Goal: Register for event/course

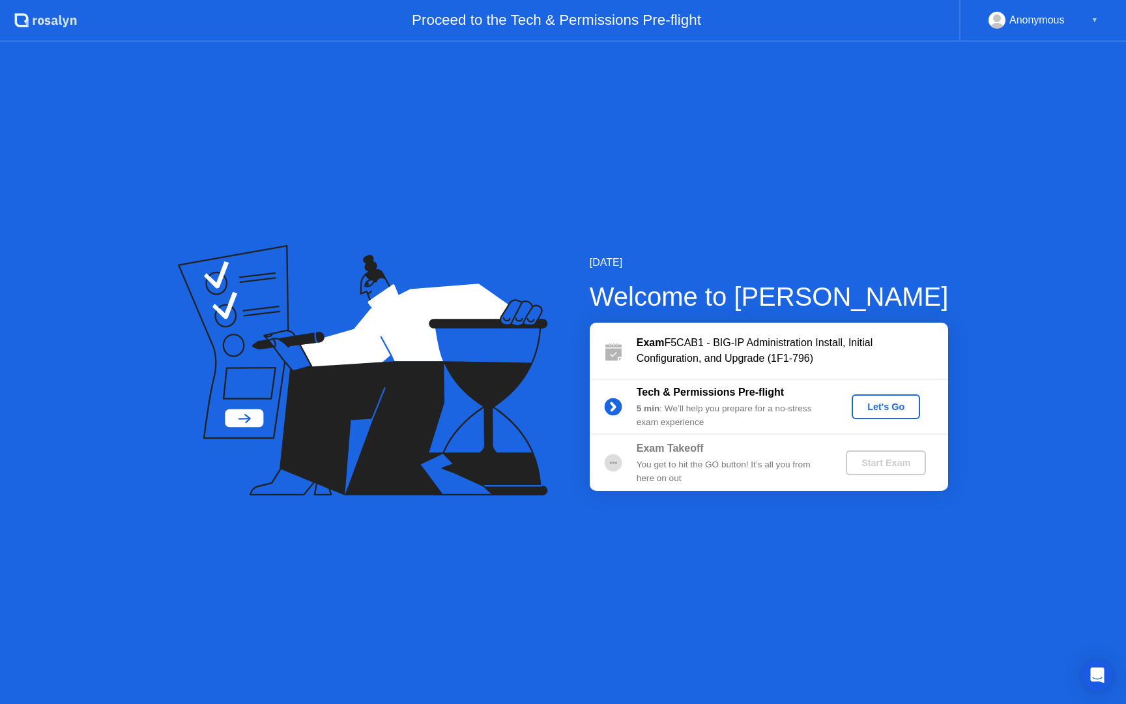
click at [883, 411] on div "Let's Go" at bounding box center [886, 406] width 58 height 10
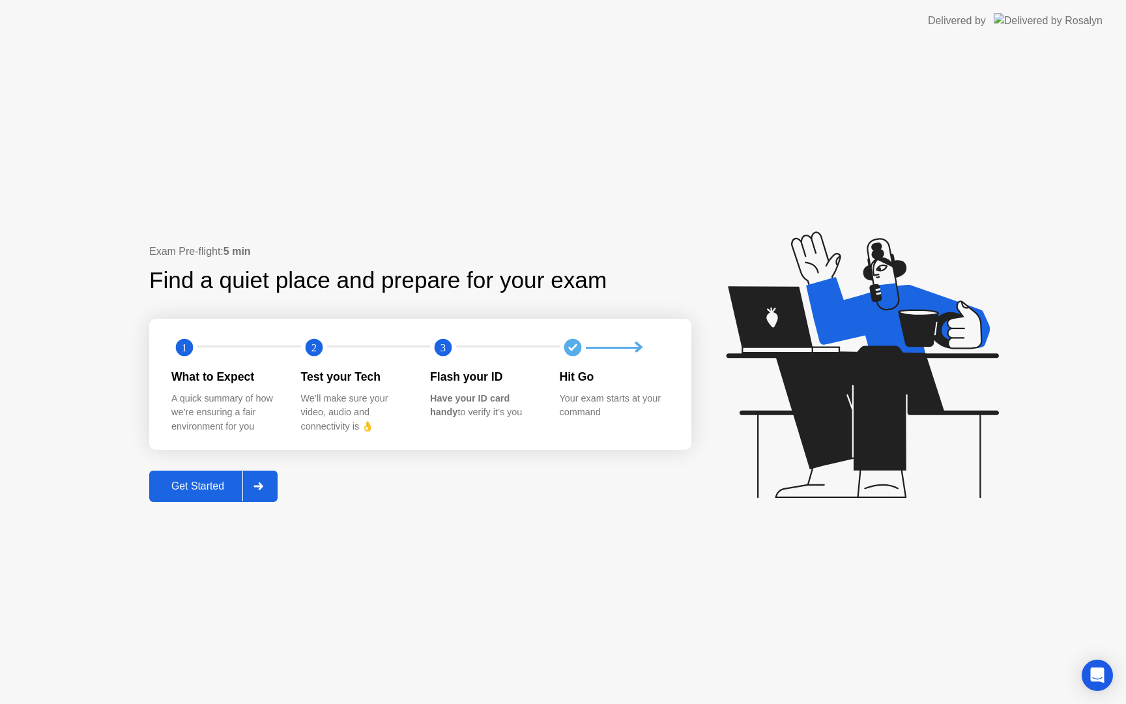
click at [207, 489] on div "Get Started" at bounding box center [197, 486] width 89 height 12
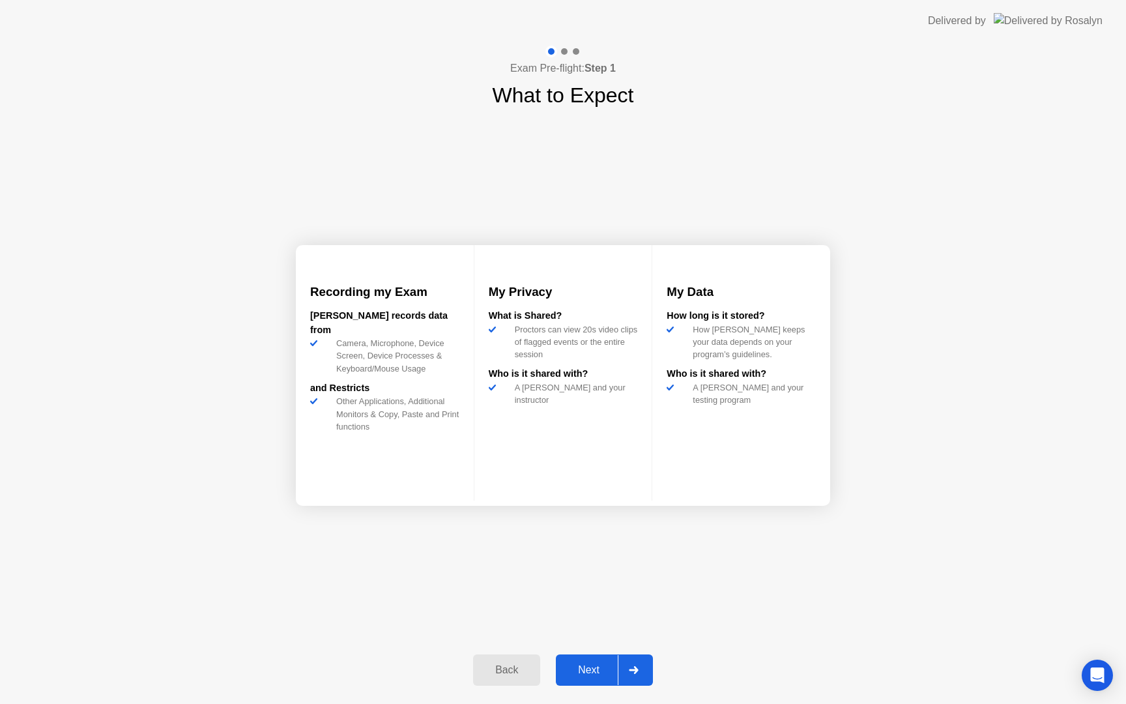
click at [595, 669] on div "Next" at bounding box center [589, 670] width 58 height 12
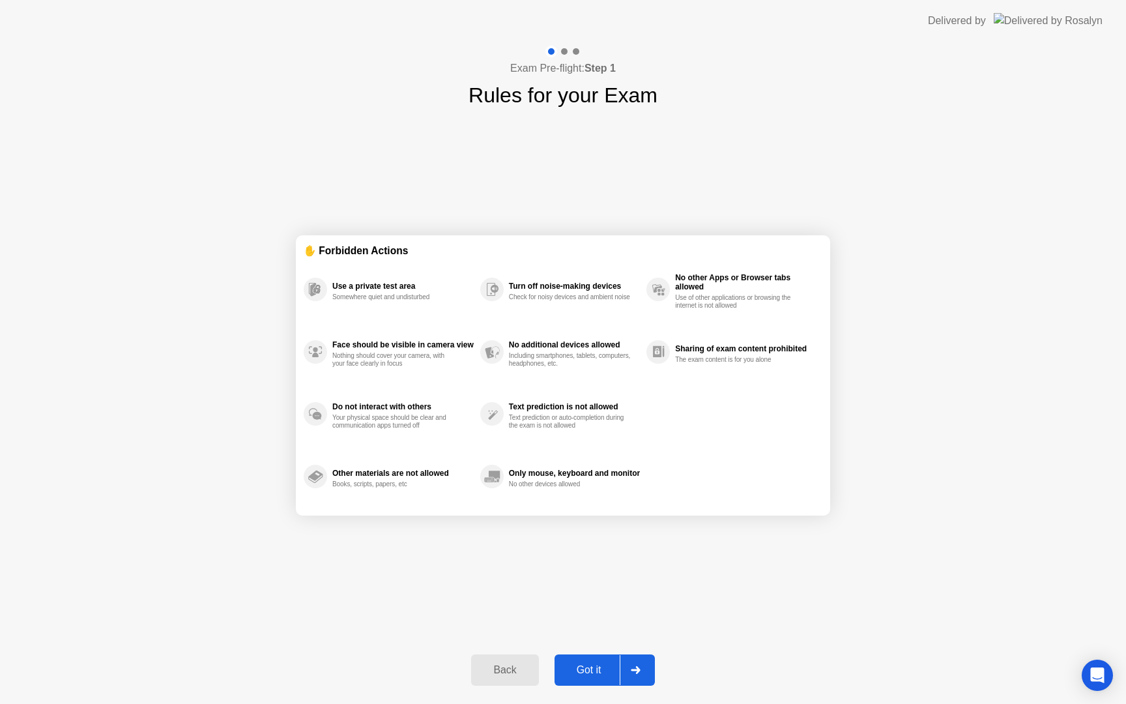
click at [403, 285] on div "Use a private test area" at bounding box center [402, 286] width 141 height 9
click at [588, 669] on div "Got it" at bounding box center [588, 670] width 61 height 12
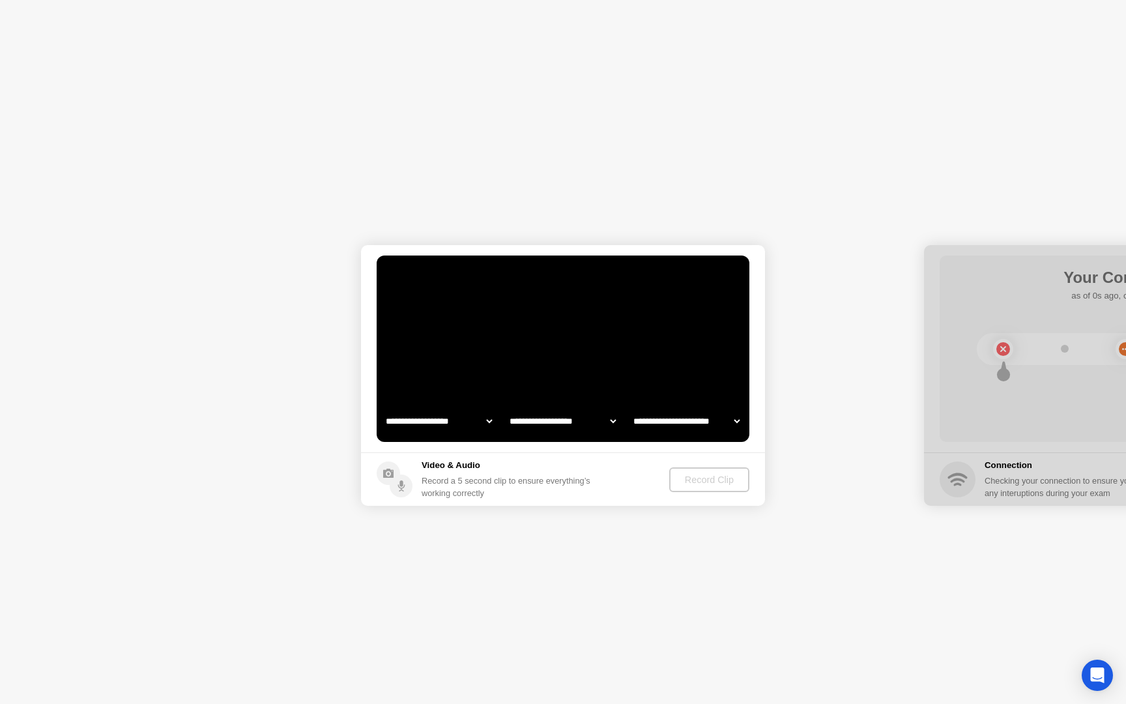
select select "**********"
select select "*******"
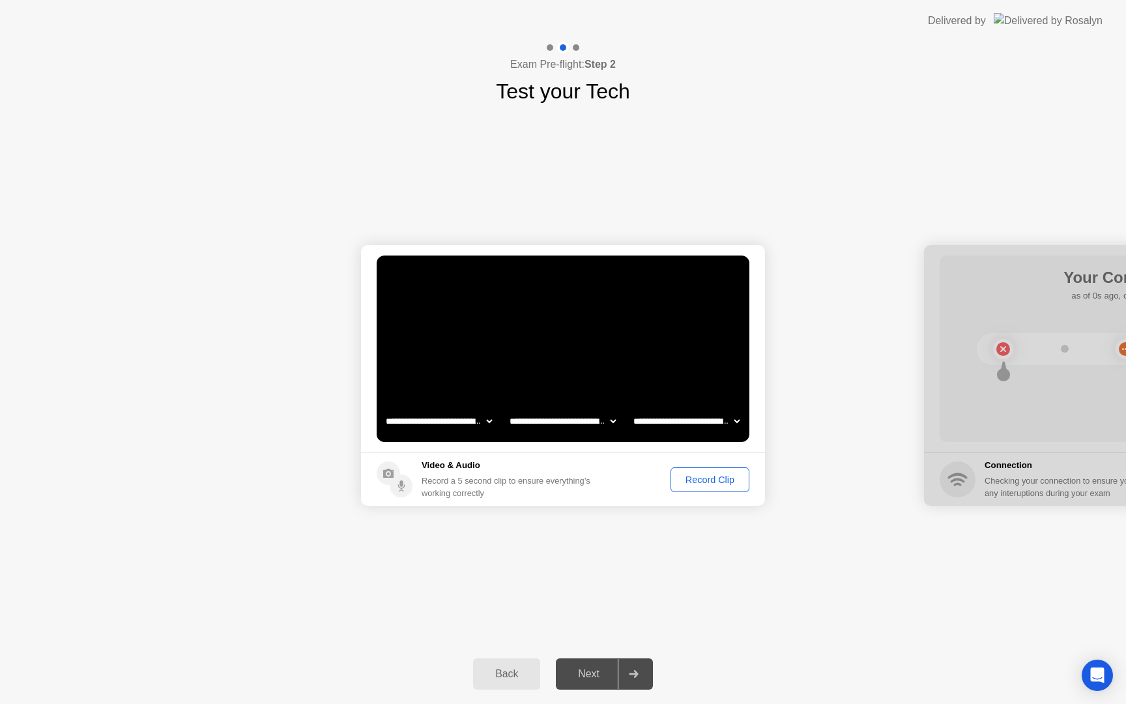
click at [708, 487] on button "Record Clip" at bounding box center [710, 479] width 79 height 25
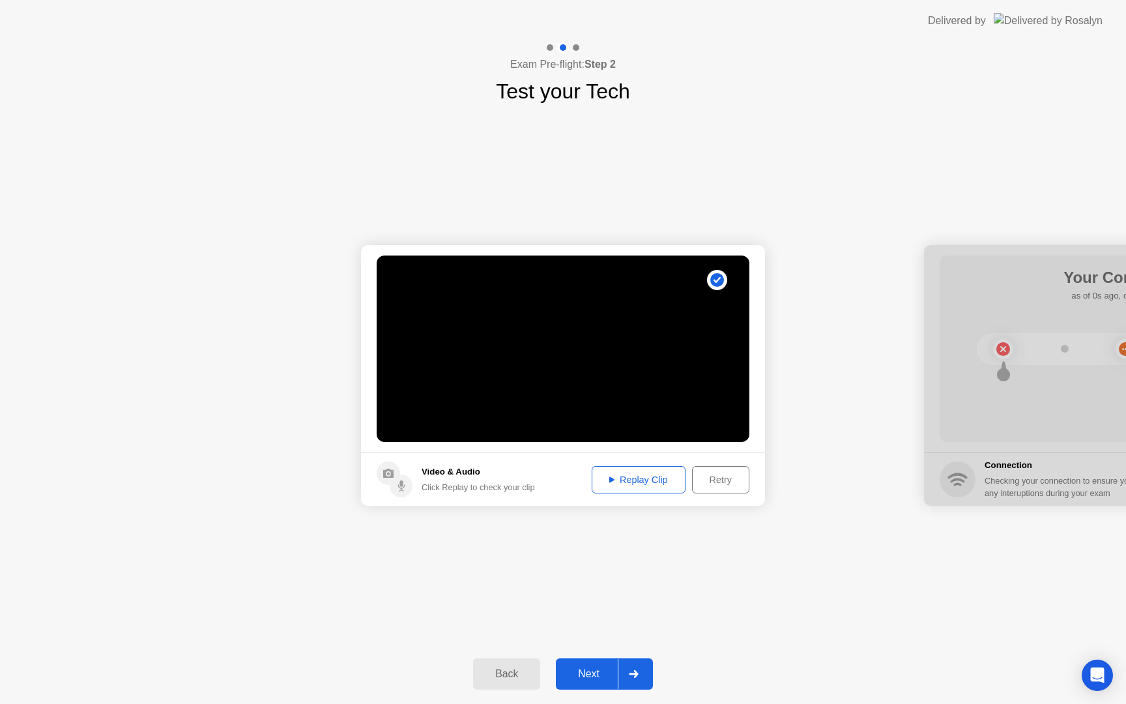
click at [662, 487] on button "Replay Clip" at bounding box center [639, 479] width 94 height 27
click at [594, 673] on div "Next" at bounding box center [589, 674] width 58 height 12
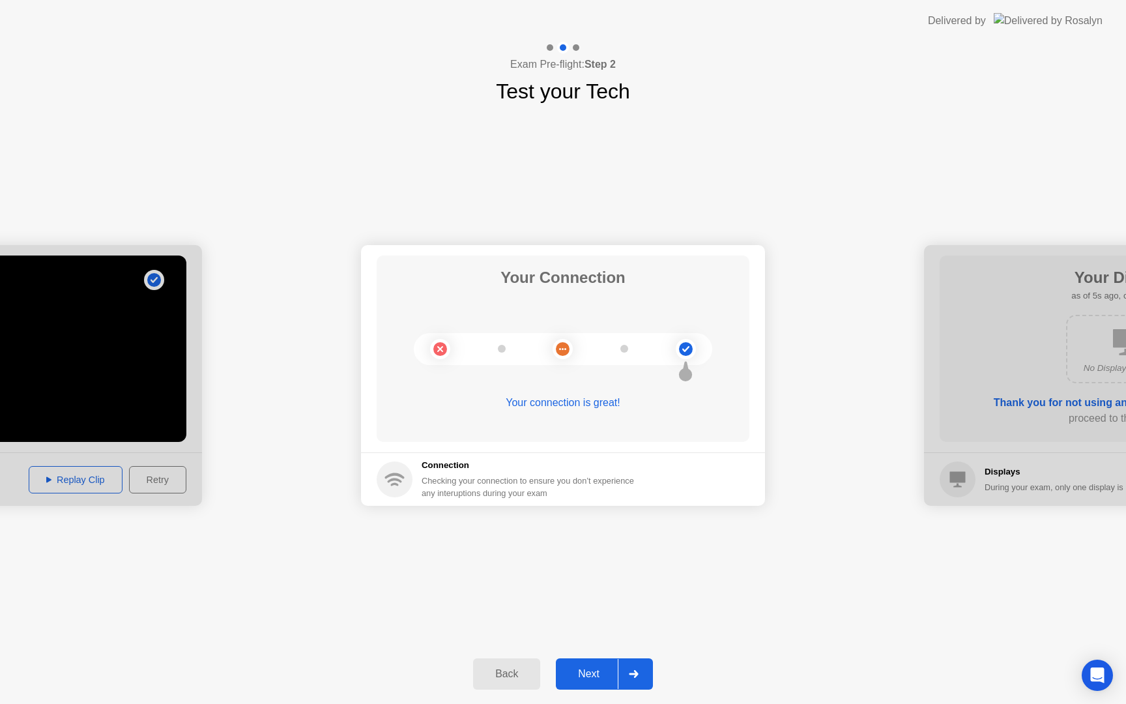
click at [588, 670] on div "Next" at bounding box center [589, 674] width 58 height 12
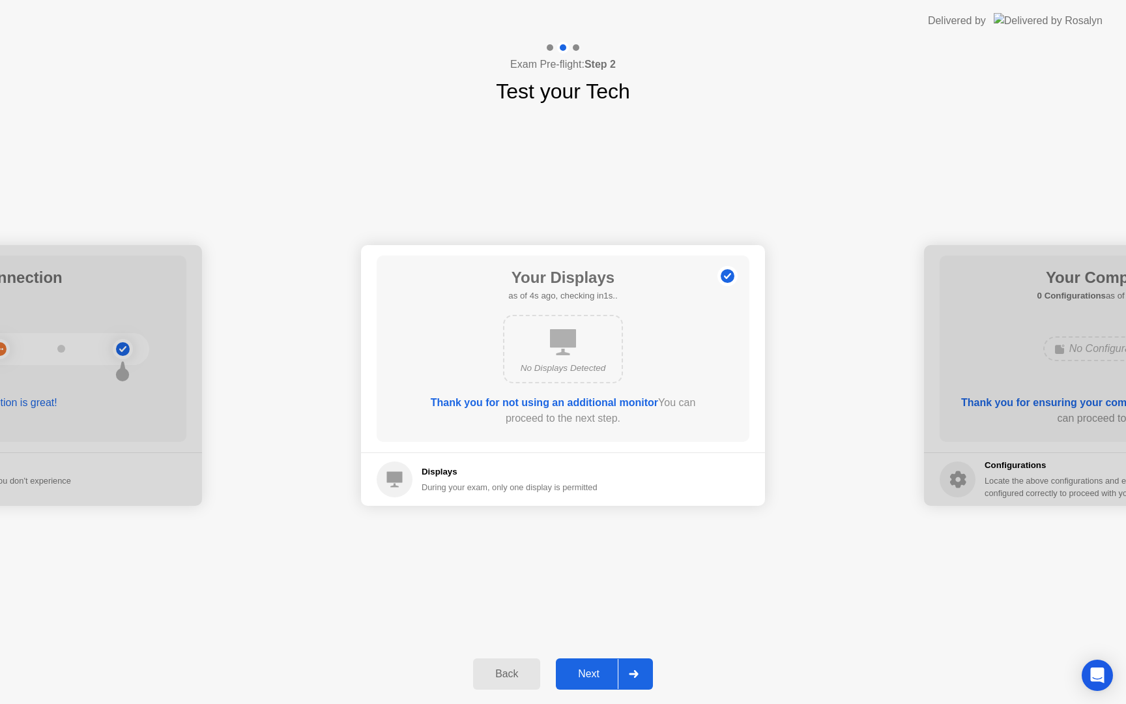
click at [599, 345] on div "No Displays Detected" at bounding box center [563, 349] width 120 height 68
click at [594, 678] on div "Next" at bounding box center [589, 674] width 58 height 12
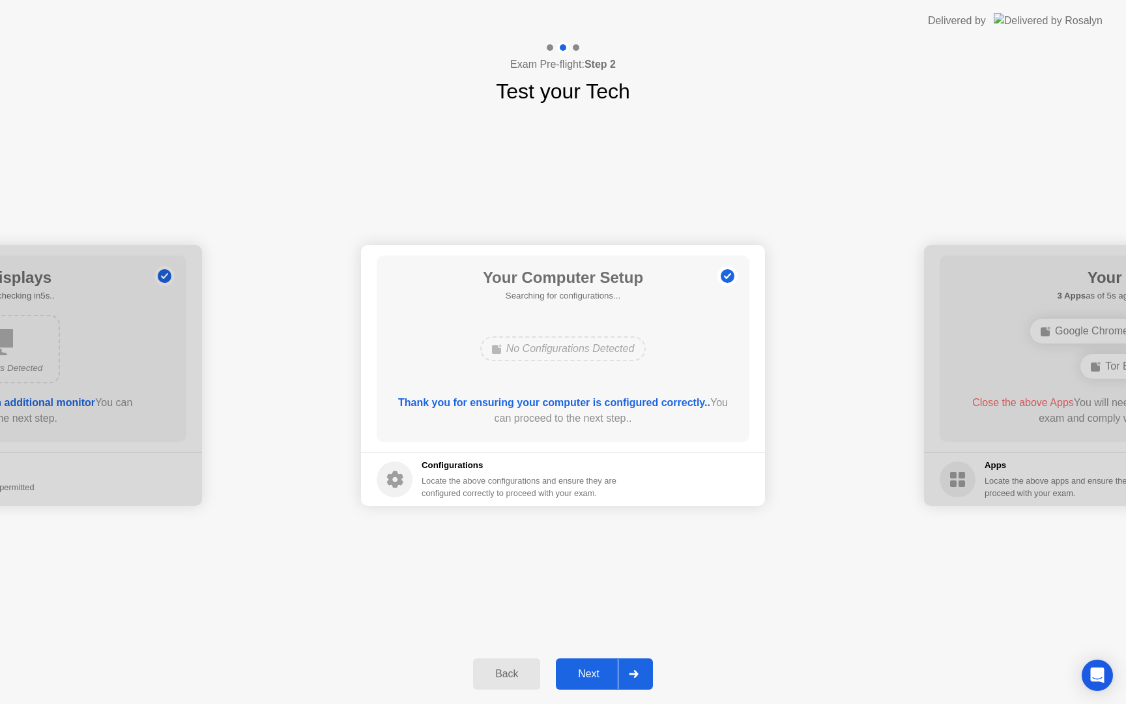
click at [585, 668] on div "Next" at bounding box center [589, 674] width 58 height 12
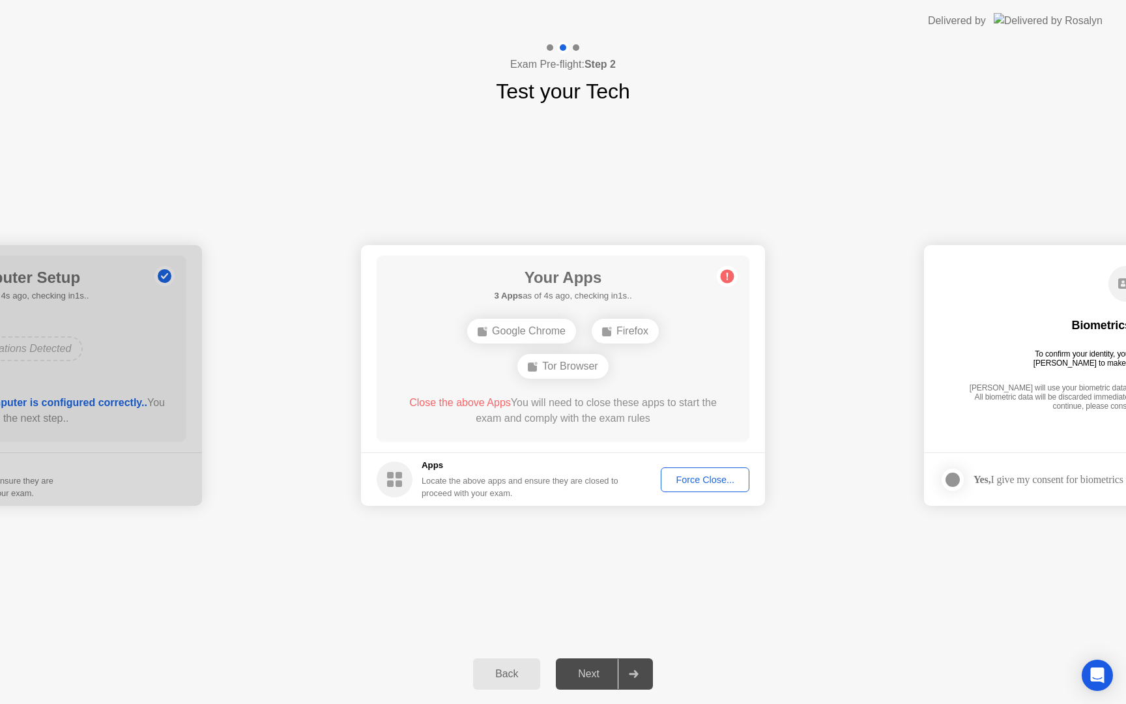
click at [701, 476] on div "Force Close..." at bounding box center [705, 479] width 80 height 10
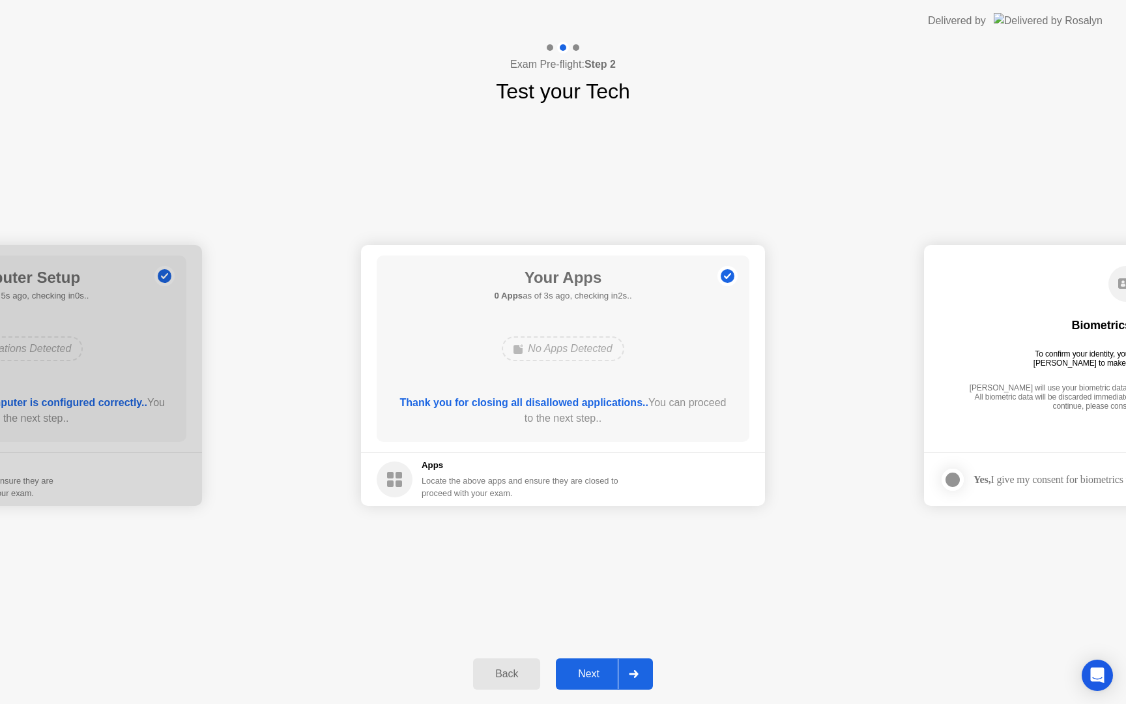
click at [587, 670] on div "Next" at bounding box center [589, 674] width 58 height 12
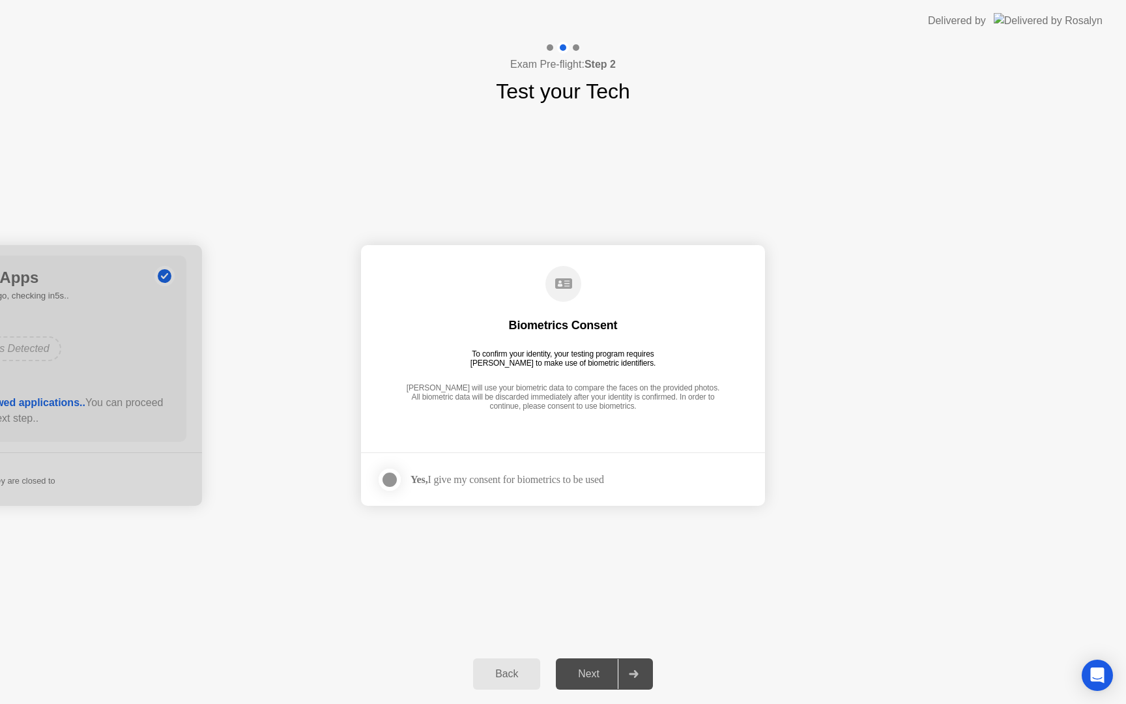
click at [578, 478] on div "Yes, I give my consent for biometrics to be used" at bounding box center [508, 479] width 194 height 12
click at [384, 474] on div at bounding box center [390, 480] width 16 height 16
click at [597, 678] on div "Next" at bounding box center [589, 674] width 58 height 12
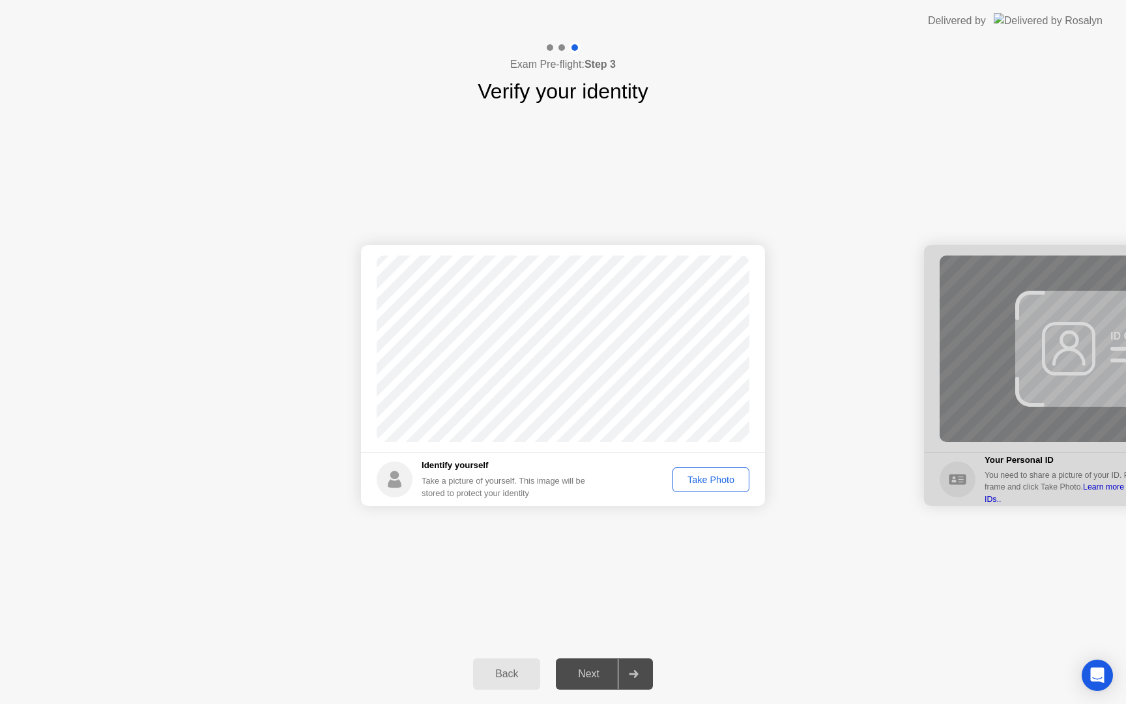
click at [692, 484] on div "Take Photo" at bounding box center [711, 479] width 68 height 10
click at [701, 483] on div "Retake" at bounding box center [719, 479] width 51 height 10
click at [701, 483] on div "Take Photo" at bounding box center [711, 479] width 68 height 10
click at [602, 668] on div "Next" at bounding box center [589, 674] width 58 height 12
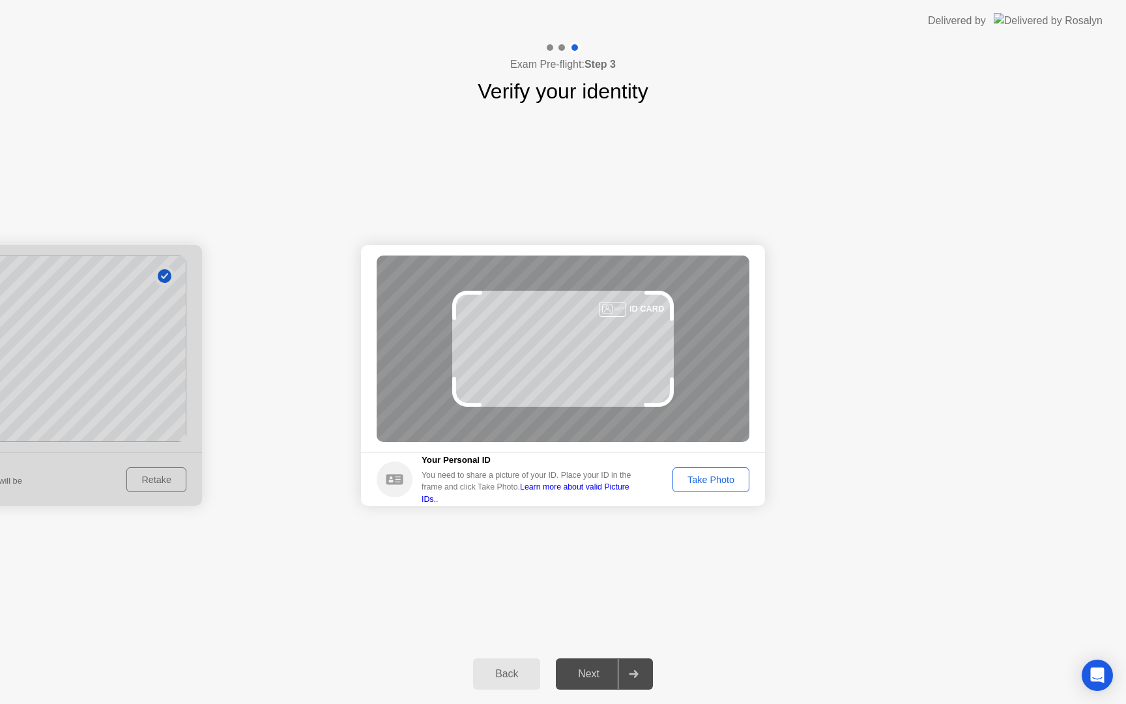
click at [712, 487] on button "Take Photo" at bounding box center [711, 479] width 77 height 25
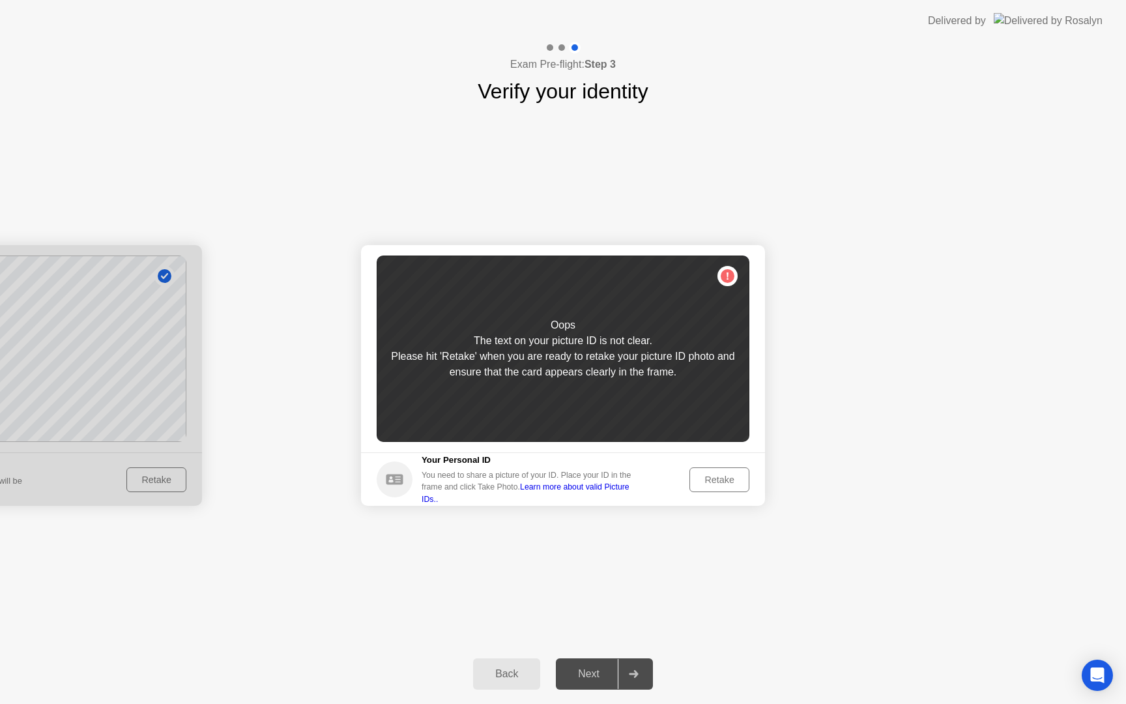
click at [712, 487] on button "Retake" at bounding box center [719, 479] width 60 height 25
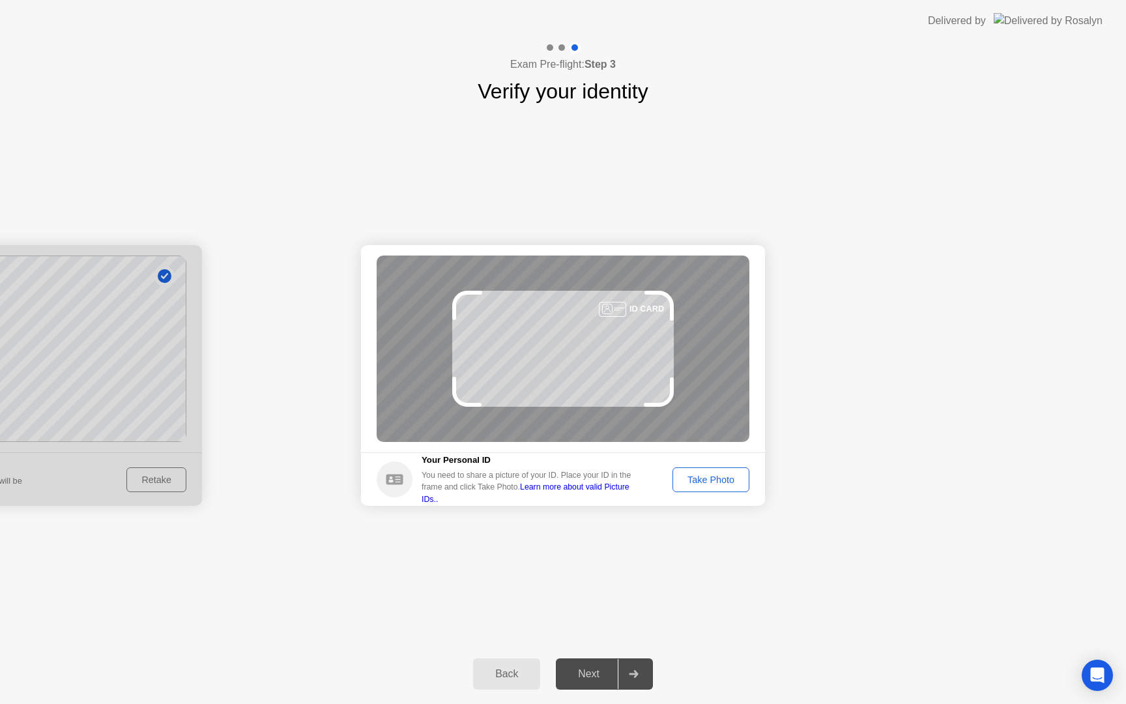
click at [716, 485] on div "Take Photo" at bounding box center [711, 479] width 68 height 10
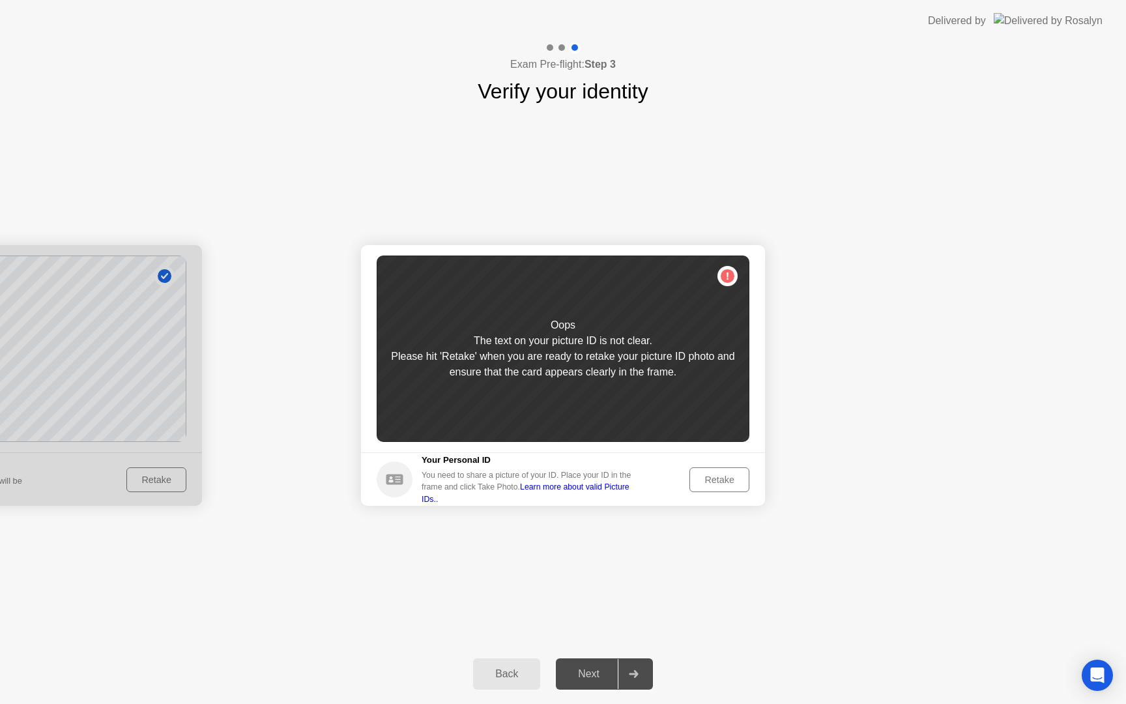
click at [716, 485] on div "Retake" at bounding box center [719, 479] width 51 height 10
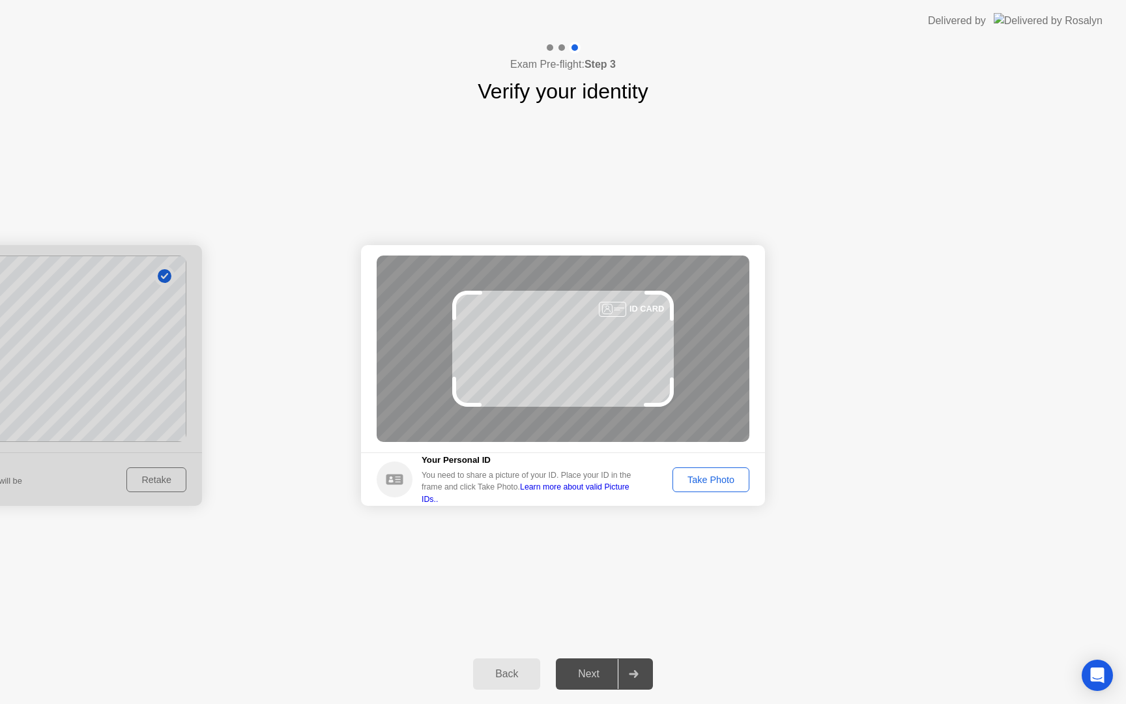
click at [716, 485] on div "Take Photo" at bounding box center [711, 479] width 68 height 10
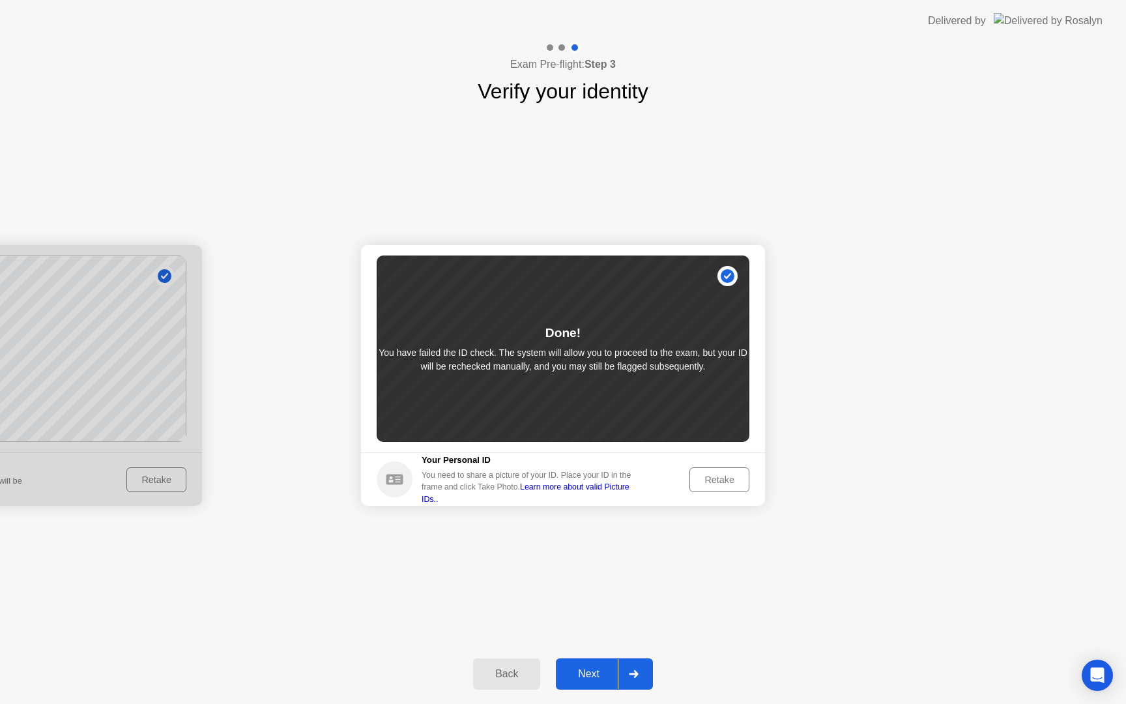
drag, startPoint x: 721, startPoint y: 484, endPoint x: 691, endPoint y: 534, distance: 58.8
click at [691, 534] on div "Success Photo is correctly taken Identify yourself Take a picture of yourself. …" at bounding box center [563, 375] width 1126 height 537
click at [598, 671] on div "Next" at bounding box center [589, 674] width 58 height 12
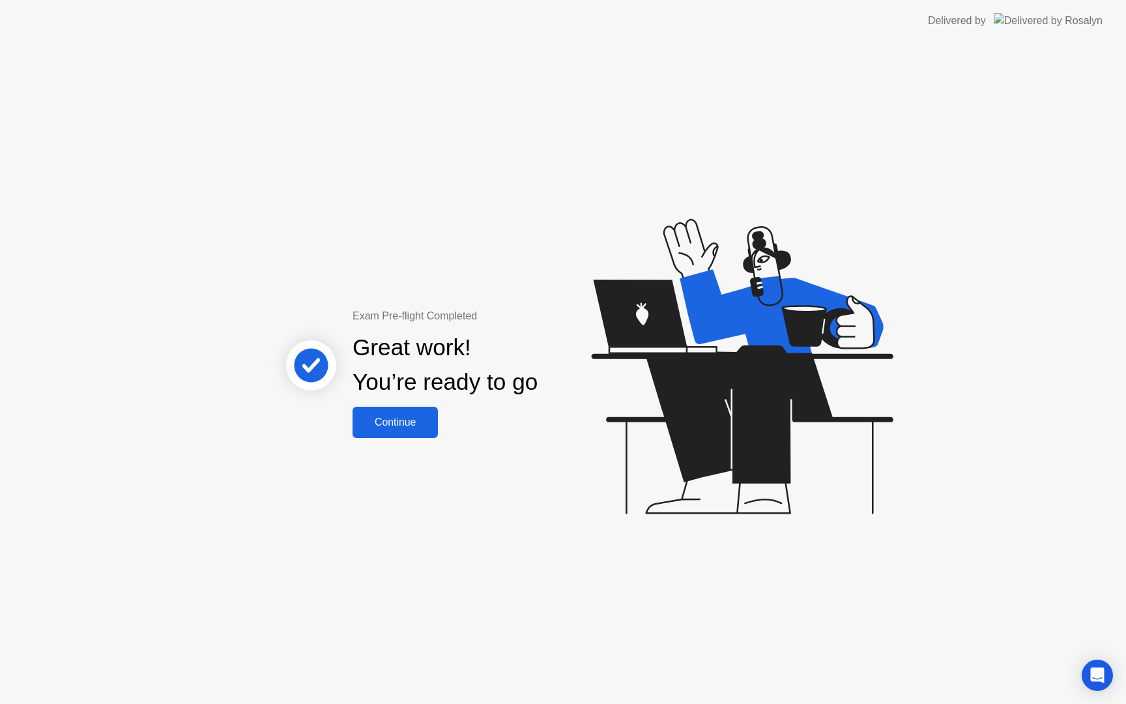
click at [388, 428] on div "Continue" at bounding box center [395, 422] width 78 height 12
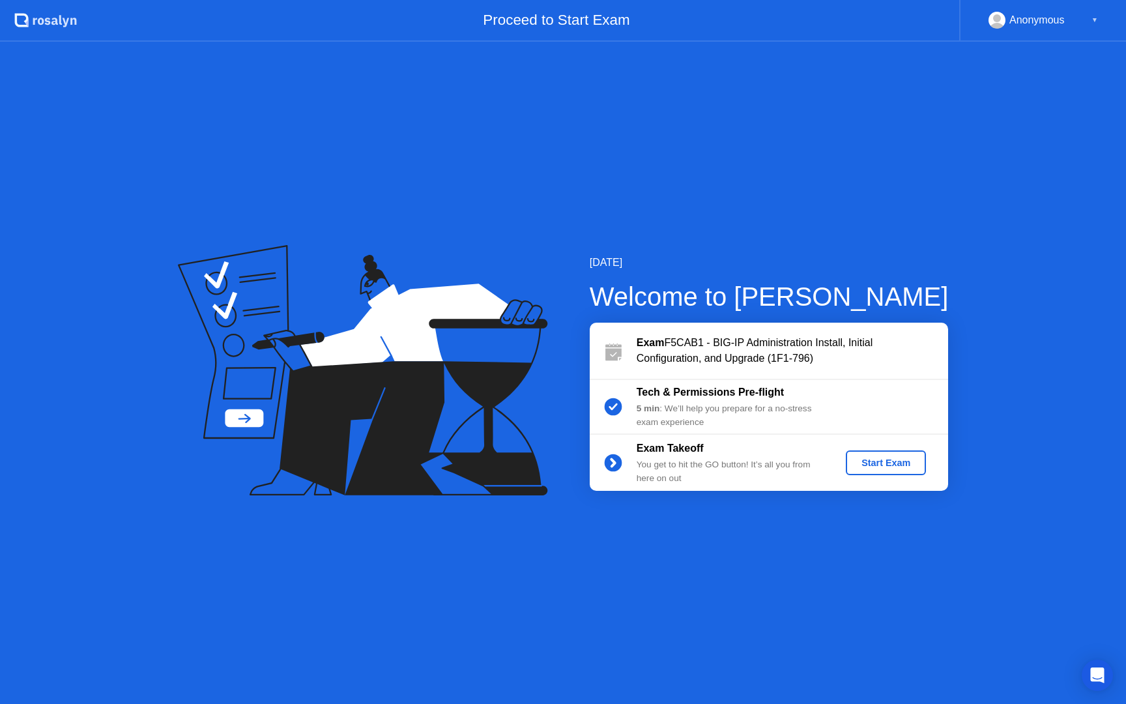
click at [874, 465] on div "Start Exam" at bounding box center [886, 462] width 70 height 10
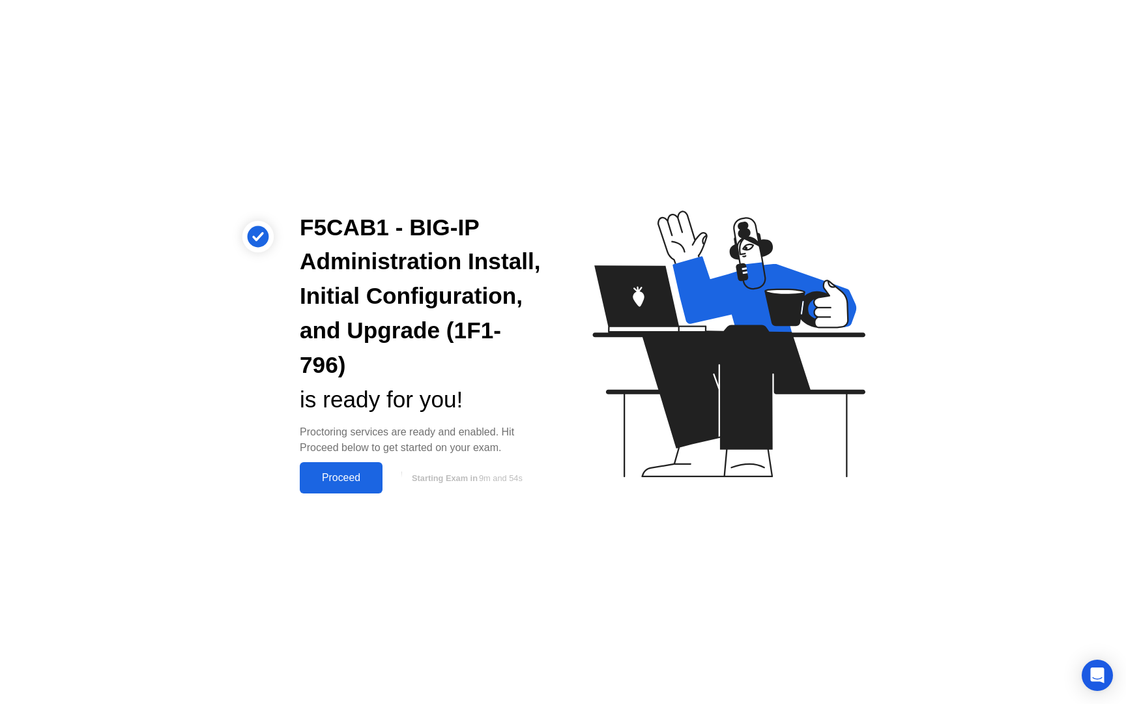
click at [347, 473] on div "Proceed" at bounding box center [341, 478] width 75 height 12
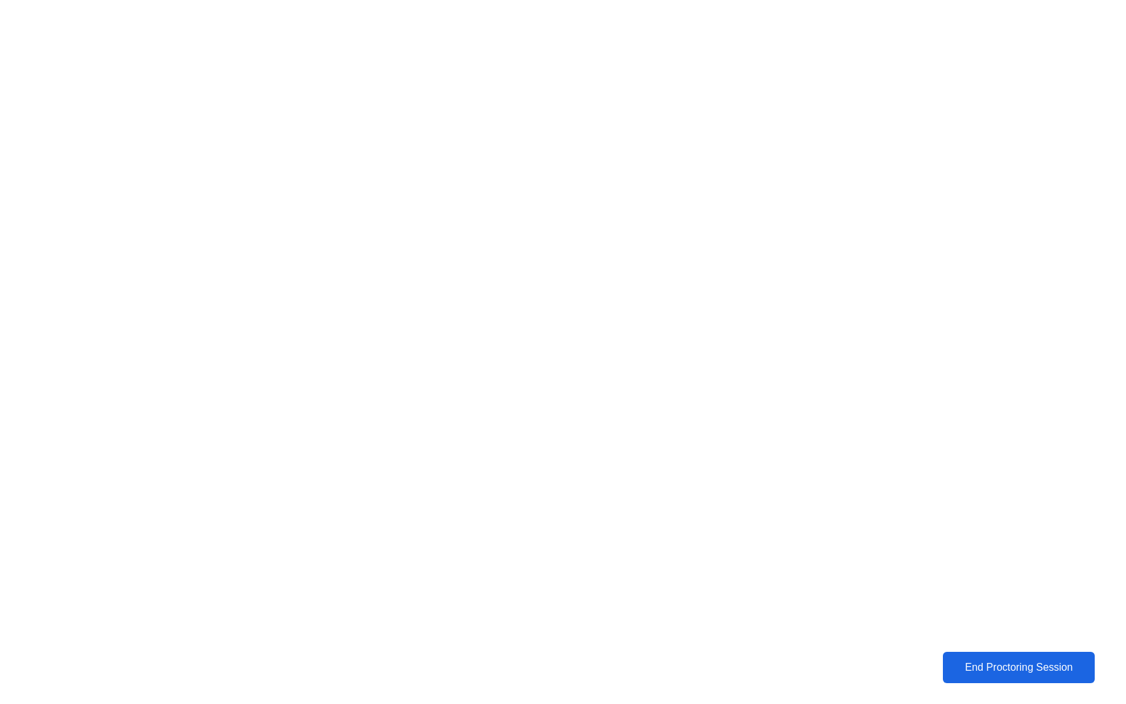
click at [1013, 661] on div "End Proctoring Session" at bounding box center [1019, 667] width 147 height 12
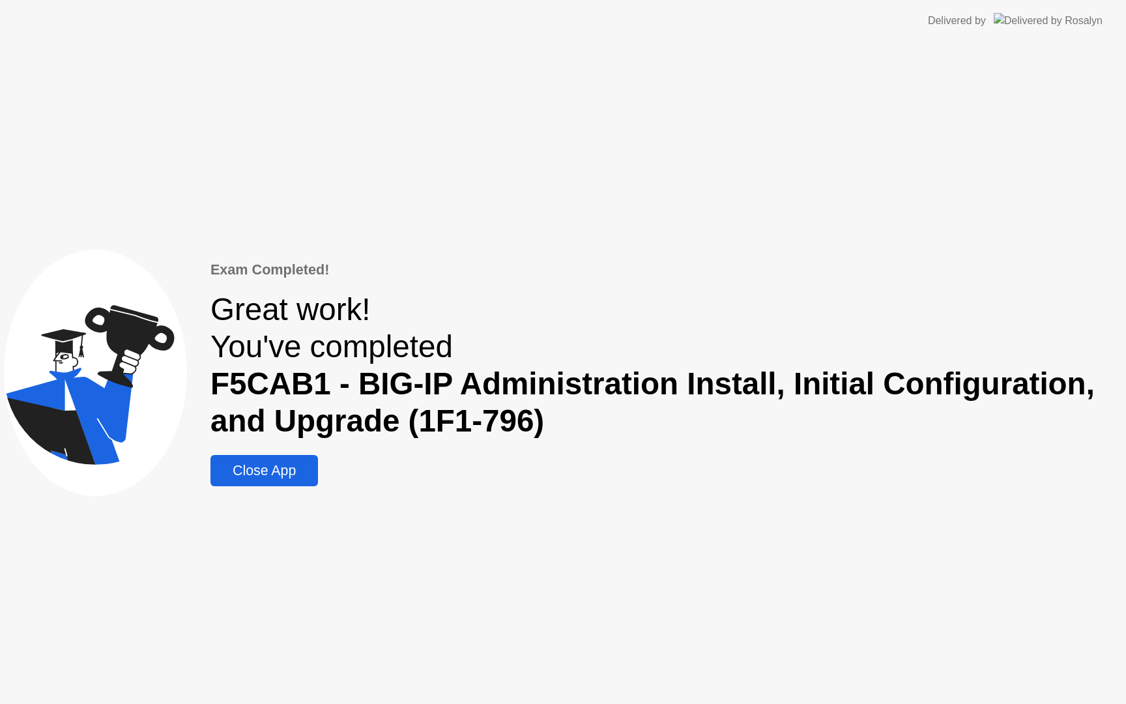
click at [267, 479] on div "Close App" at bounding box center [264, 471] width 100 height 16
